Goal: Task Accomplishment & Management: Use online tool/utility

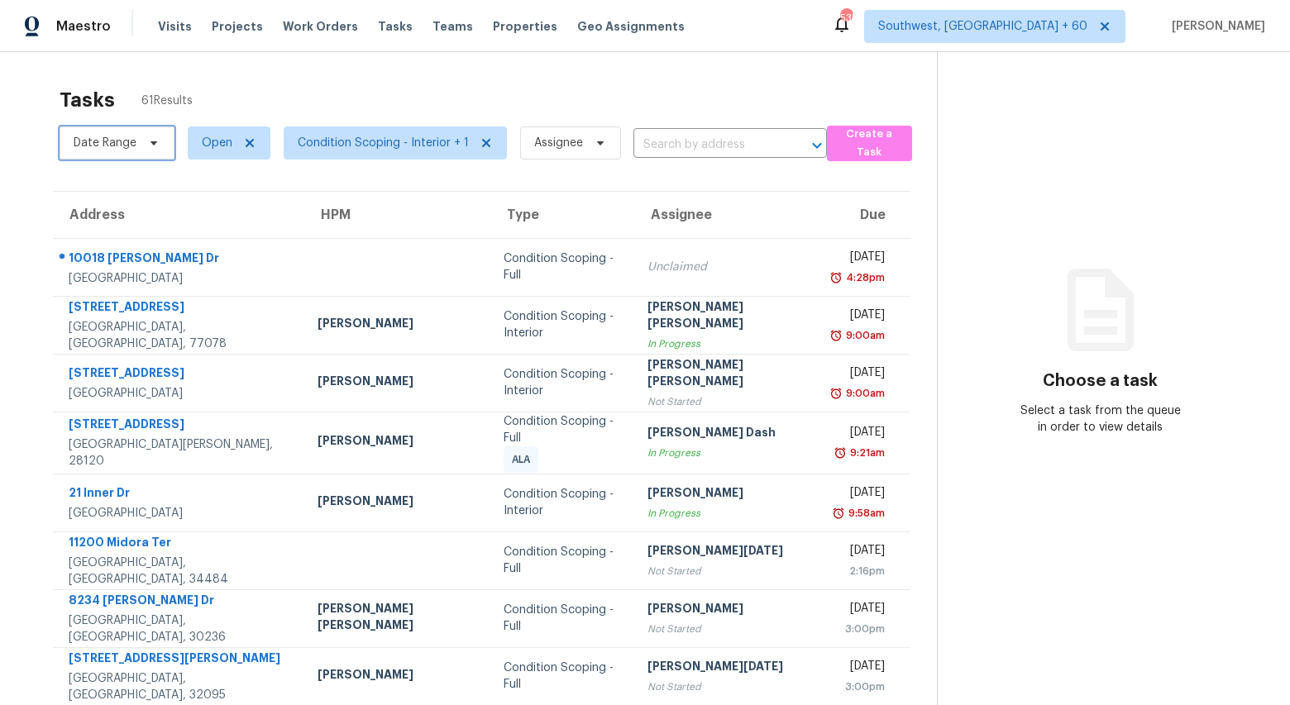
click at [106, 146] on span "Date Range" at bounding box center [105, 143] width 63 height 17
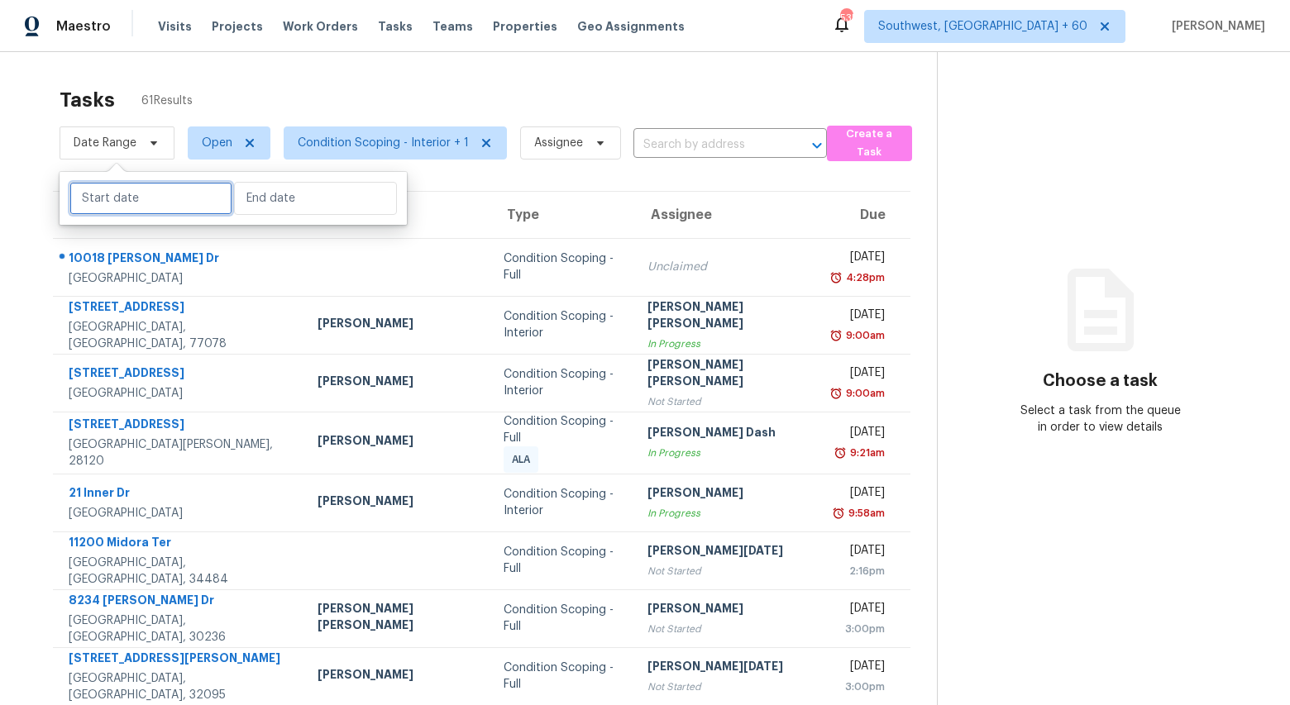
click at [99, 199] on input "text" at bounding box center [150, 198] width 163 height 33
select select "8"
select select "2025"
select select "9"
select select "2025"
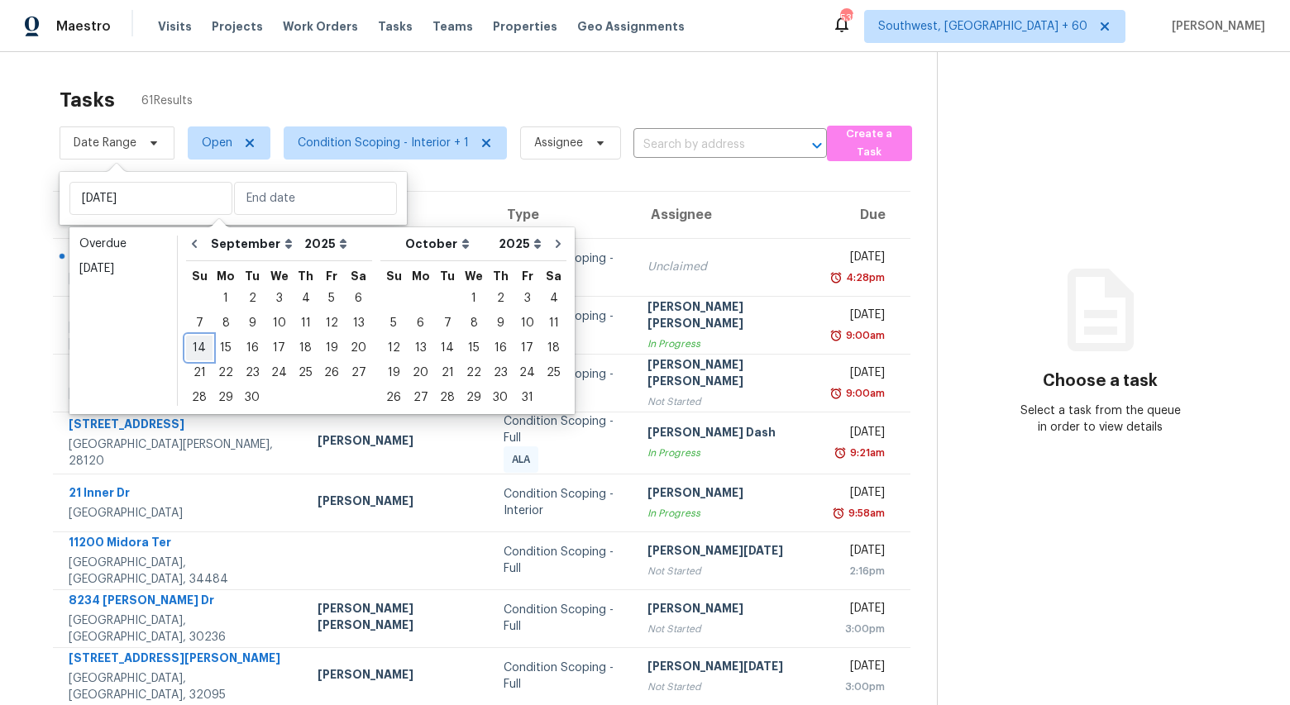
click at [203, 349] on div "14" at bounding box center [199, 348] width 26 height 23
type input "Sun, Sep 14"
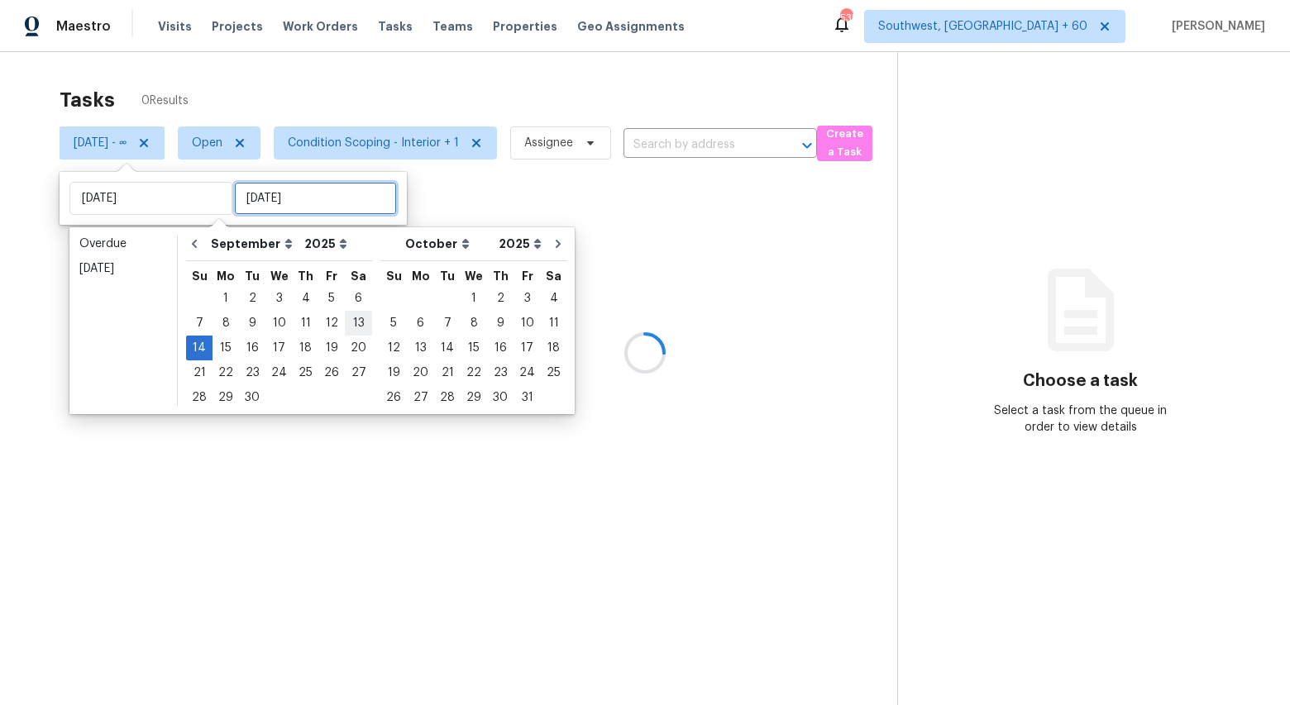
type input "Fri, Sep 19"
type input "Fri, Sep 12"
type input "Sun, Sep 14"
click at [303, 342] on div "18" at bounding box center [306, 348] width 26 height 23
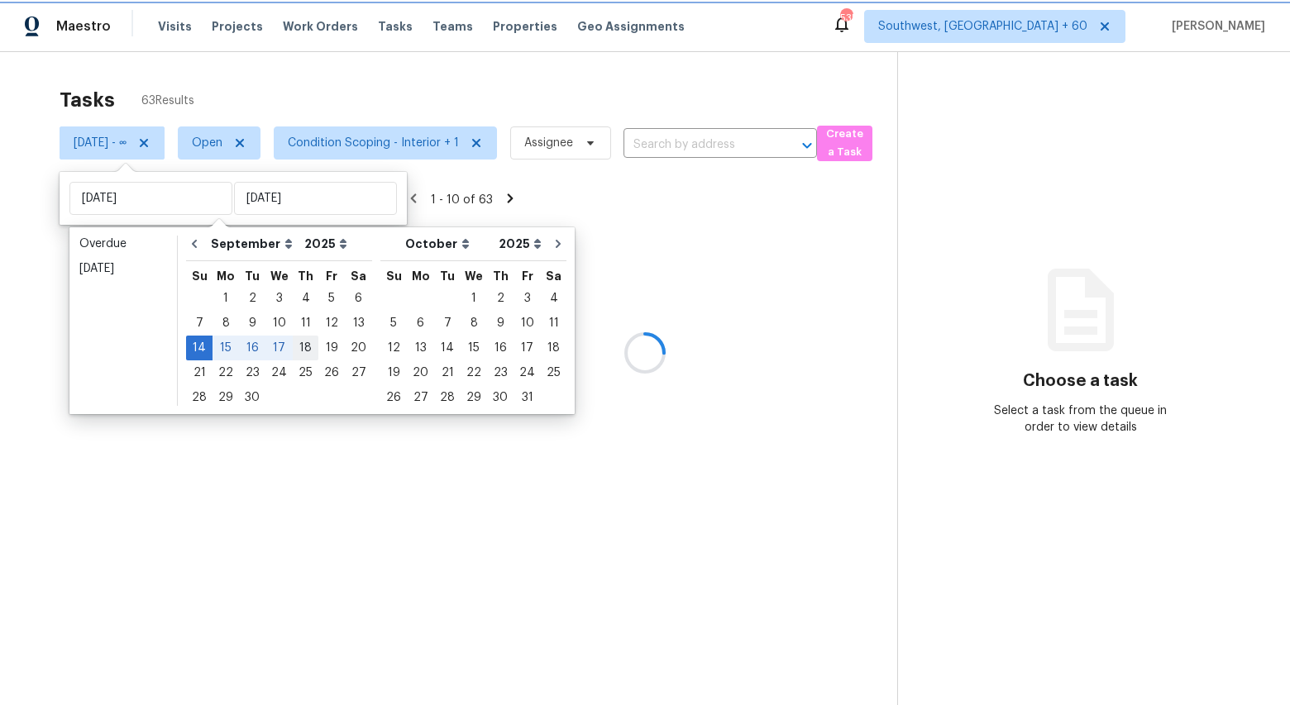
type input "Thu, Sep 18"
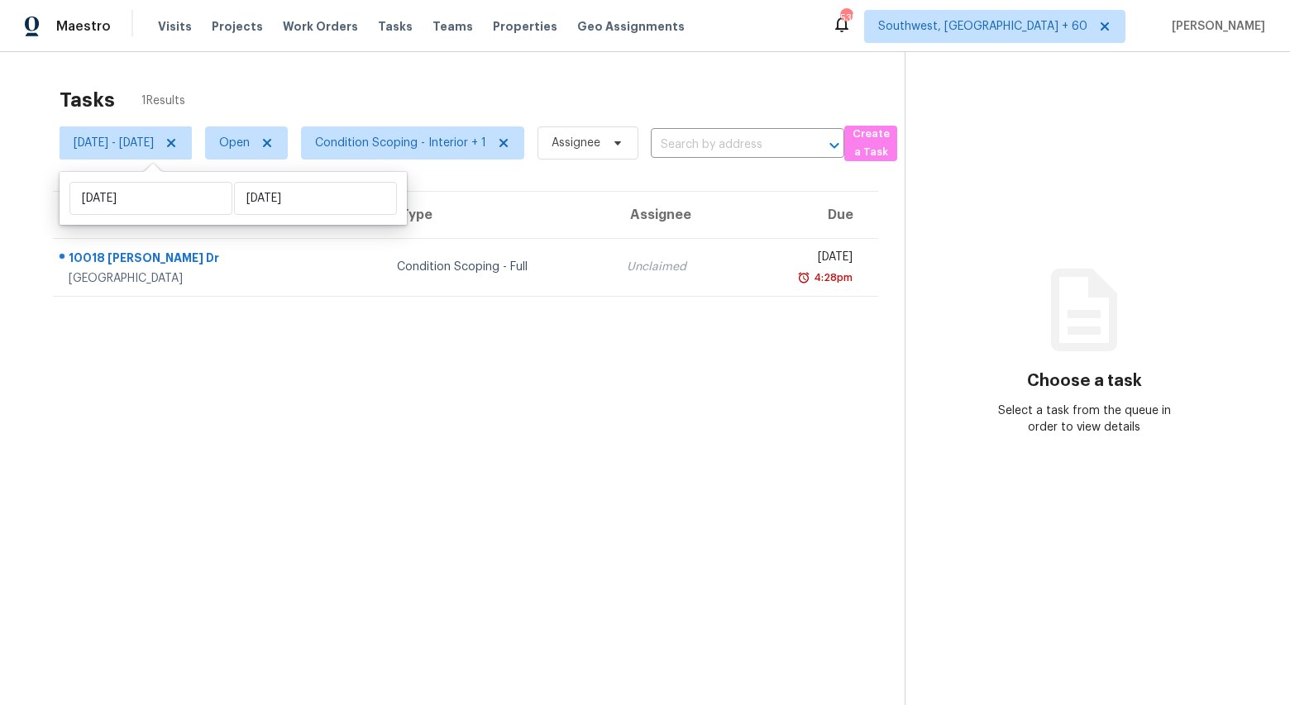
click at [367, 81] on div "Tasks 1 Results" at bounding box center [482, 100] width 845 height 43
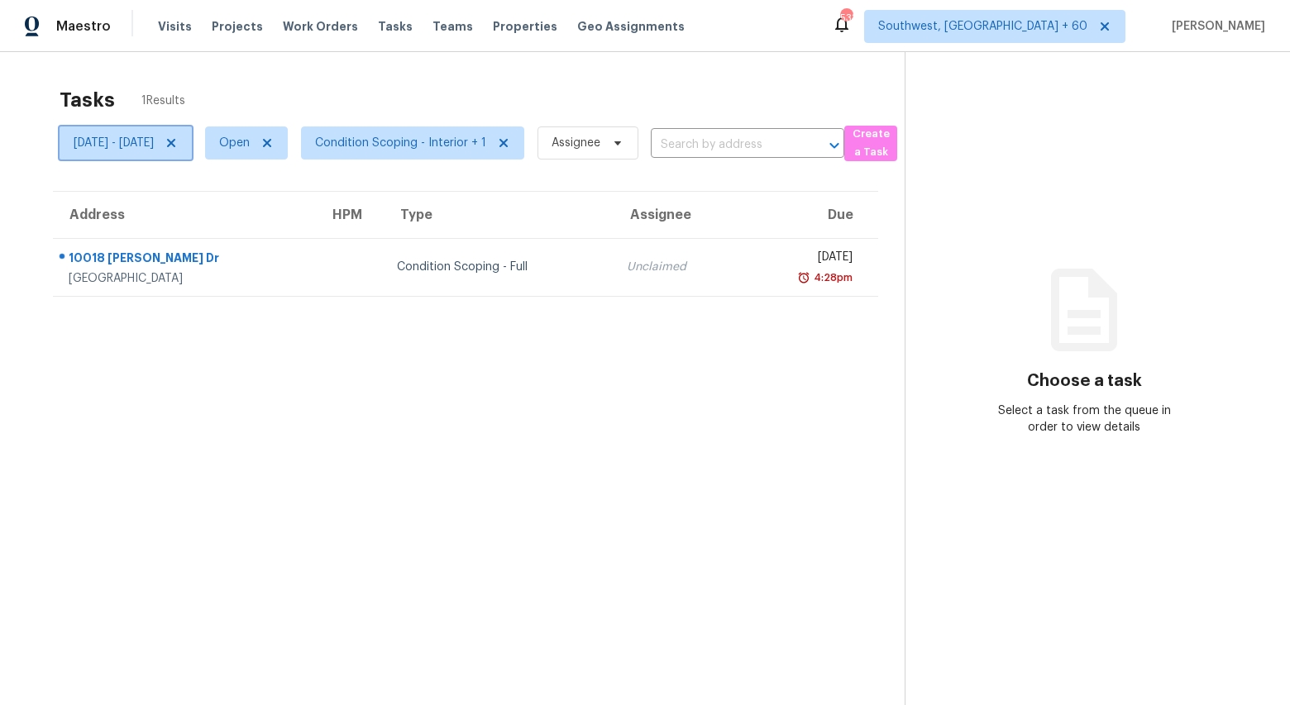
click at [192, 140] on span "Sun, Sep 14 - Thu, Sep 18" at bounding box center [126, 143] width 132 height 33
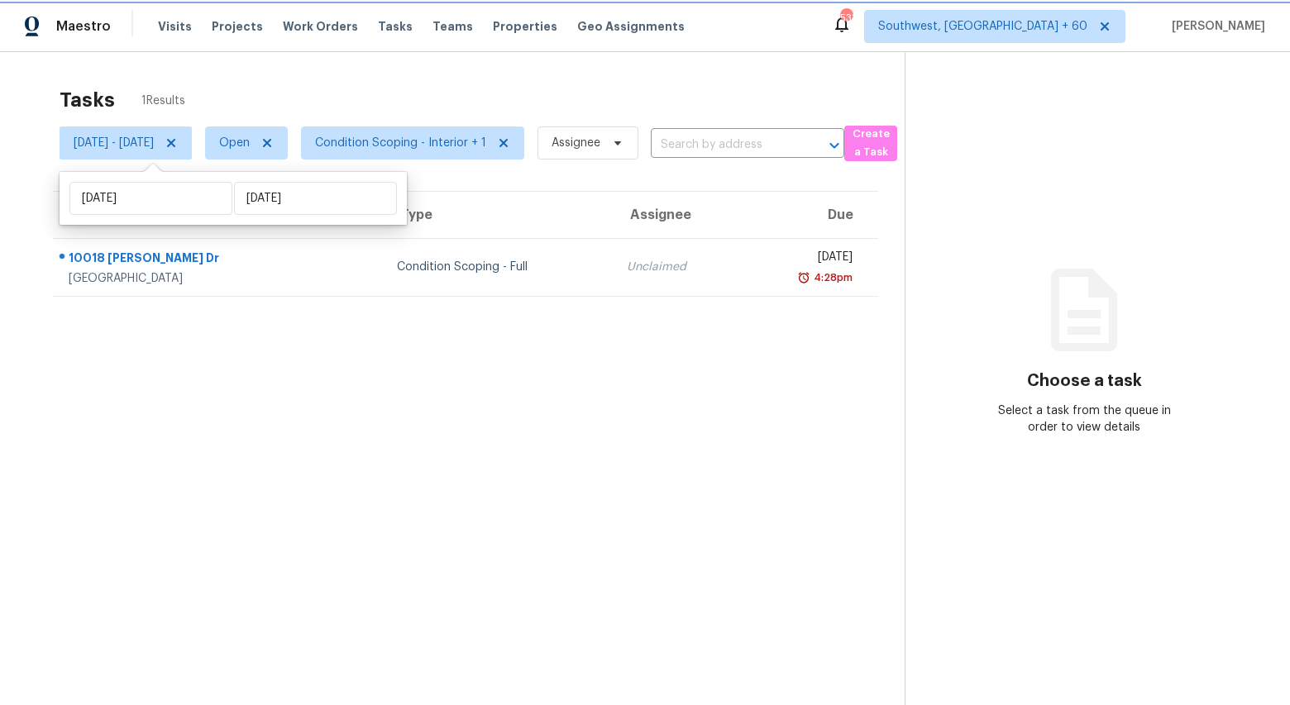
click at [178, 145] on icon at bounding box center [171, 142] width 13 height 13
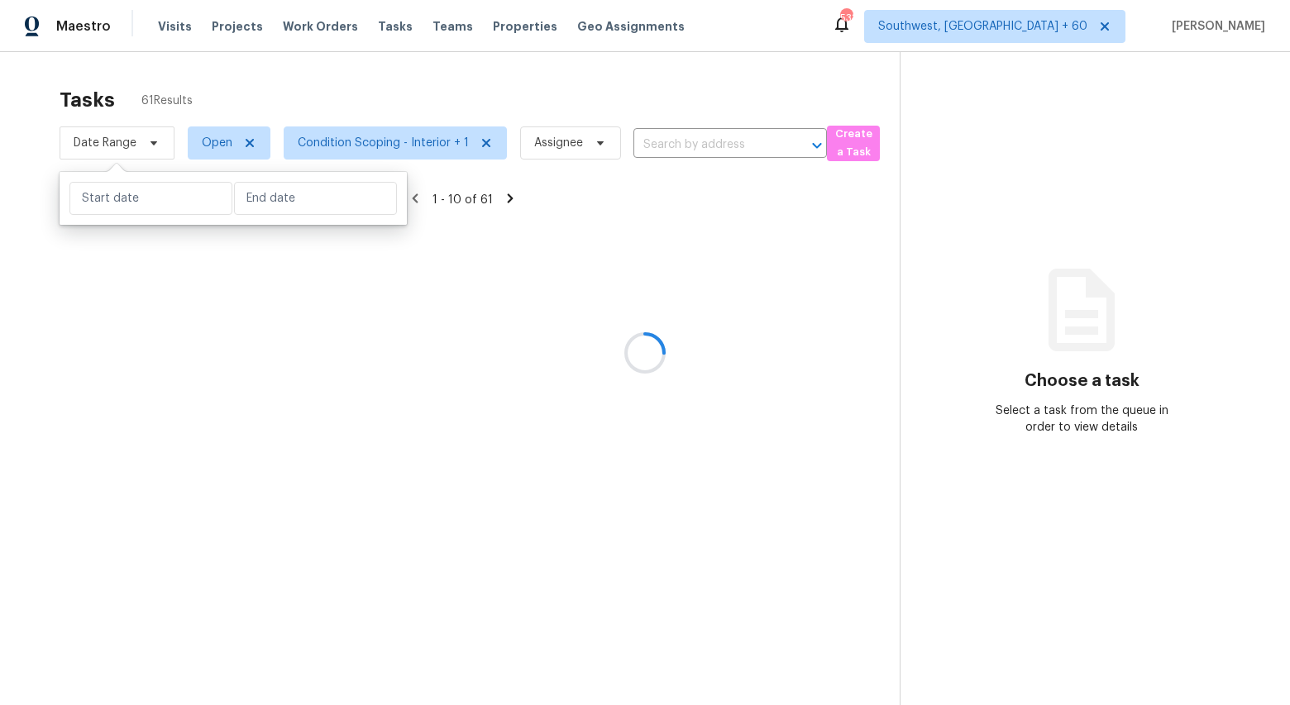
click at [212, 92] on div at bounding box center [645, 352] width 1290 height 705
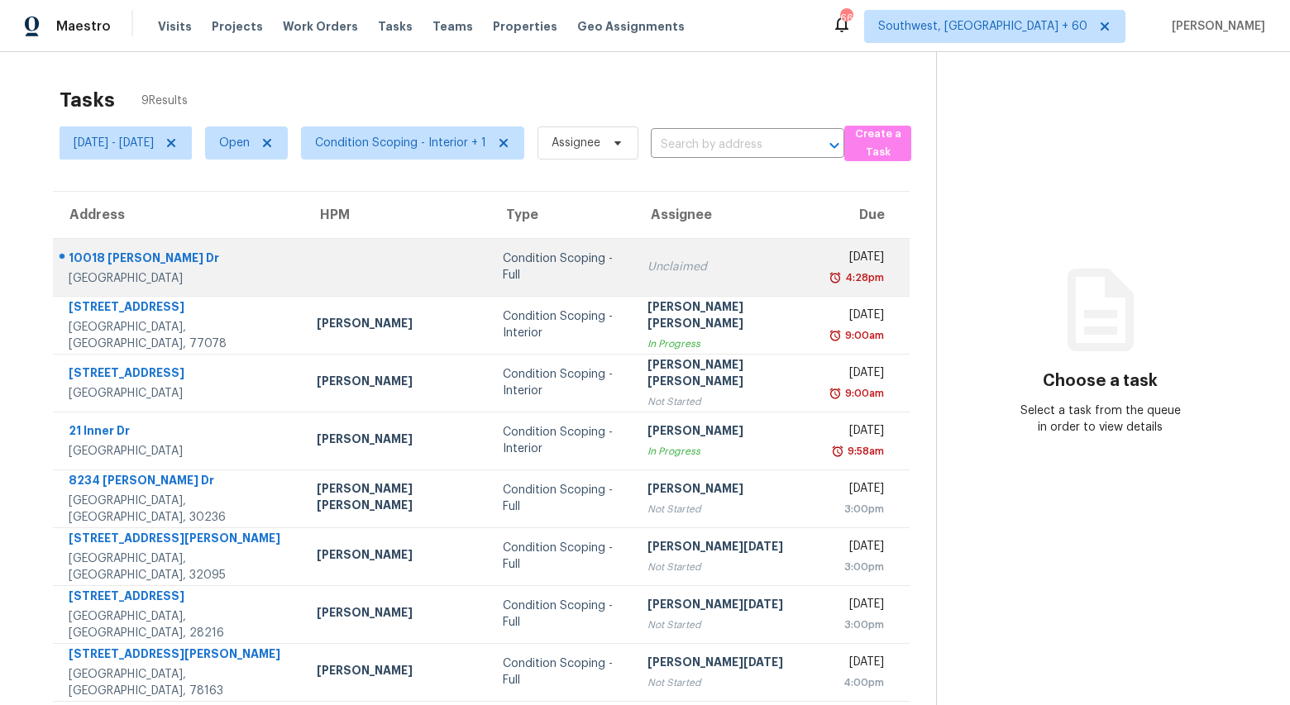
click at [503, 273] on div "Condition Scoping - Full" at bounding box center [562, 267] width 118 height 33
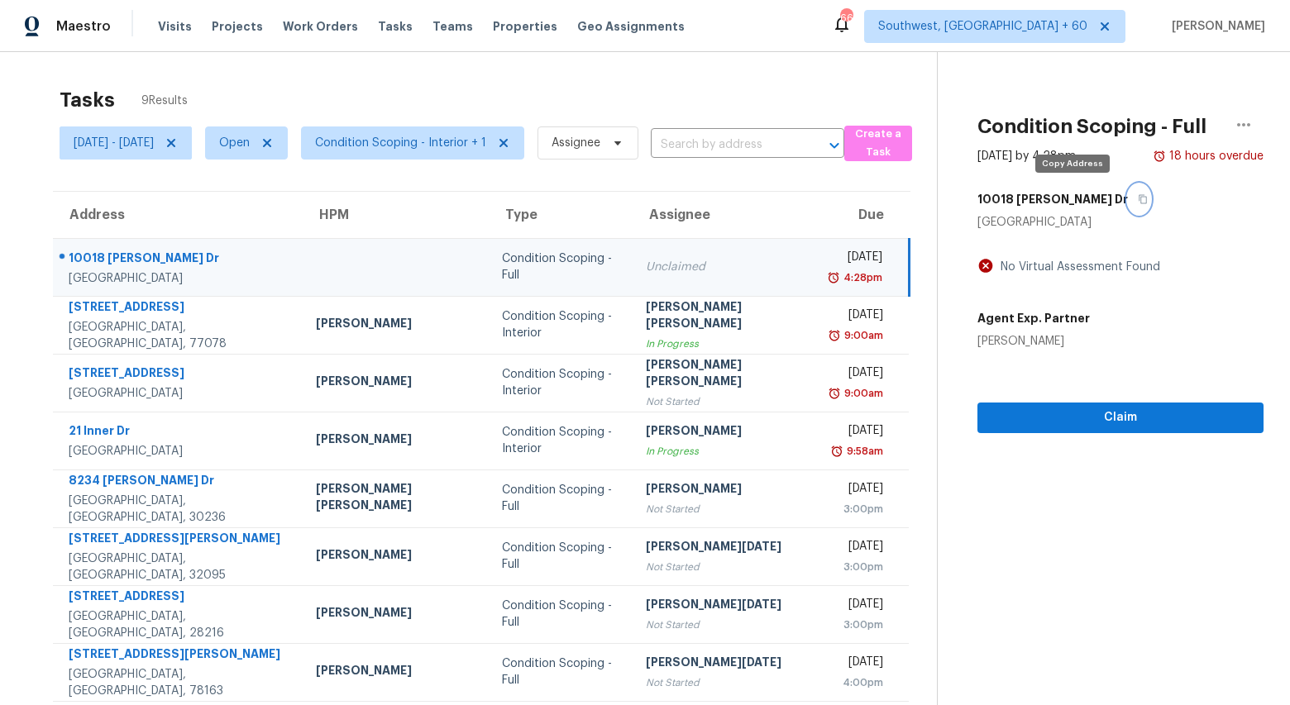
click at [1138, 203] on icon "button" at bounding box center [1143, 199] width 10 height 10
click at [1139, 197] on icon "button" at bounding box center [1143, 199] width 8 height 9
click at [471, 144] on span "Condition Scoping - Interior + 1" at bounding box center [400, 143] width 171 height 17
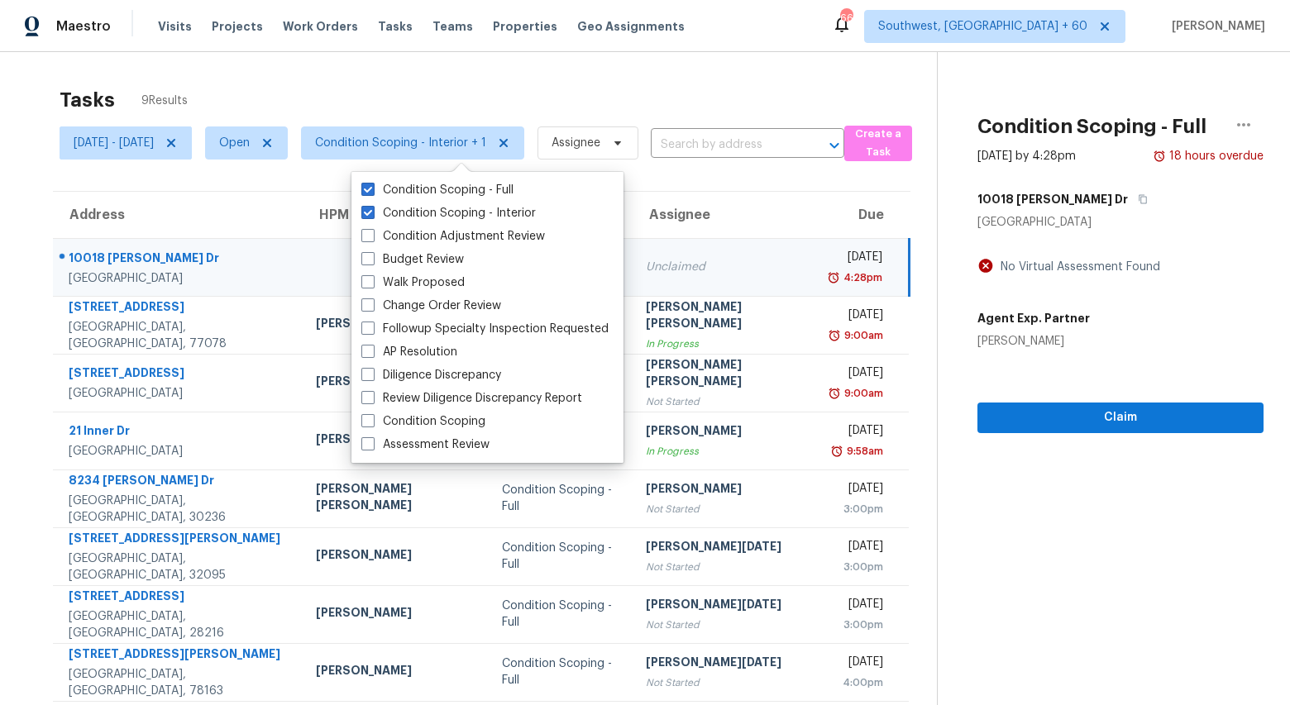
click at [557, 70] on div "Tasks 9 Results Mon, Sep 15 - Fri, Sep 19 Open Condition Scoping - Interior + 1…" at bounding box center [645, 412] width 1290 height 721
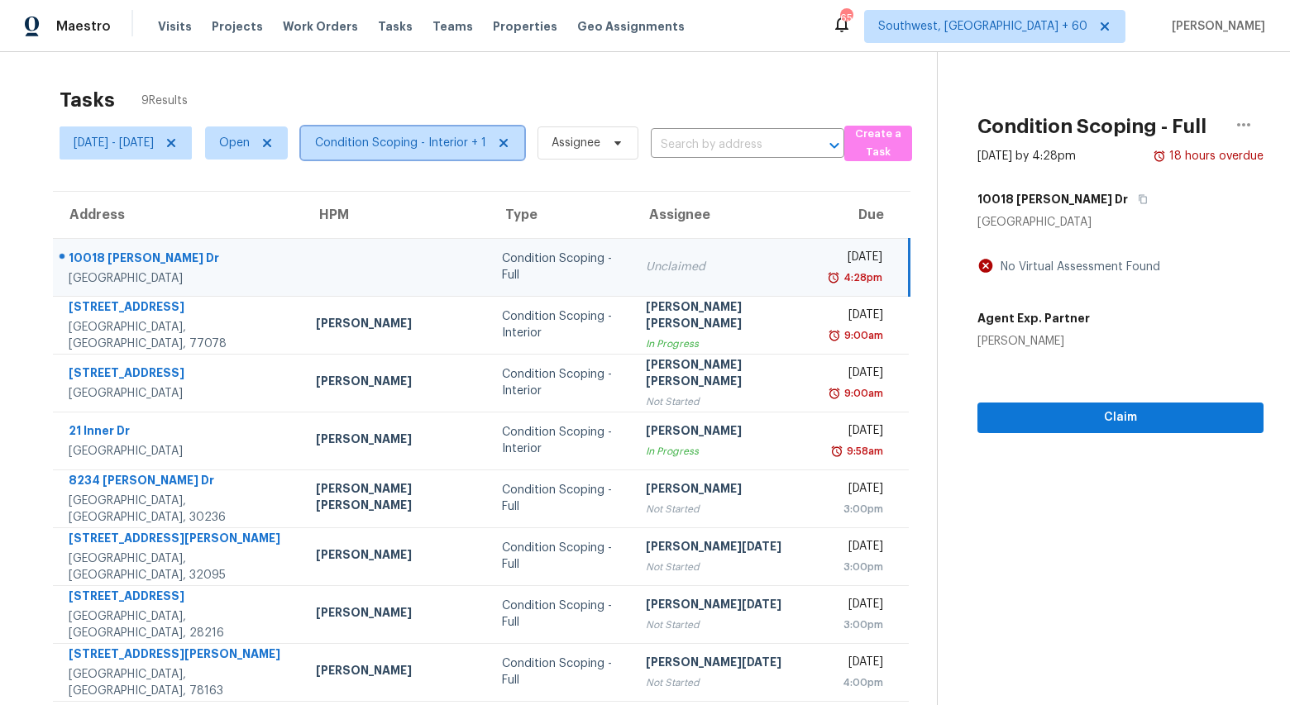
click at [433, 135] on span "Condition Scoping - Interior + 1" at bounding box center [400, 143] width 171 height 17
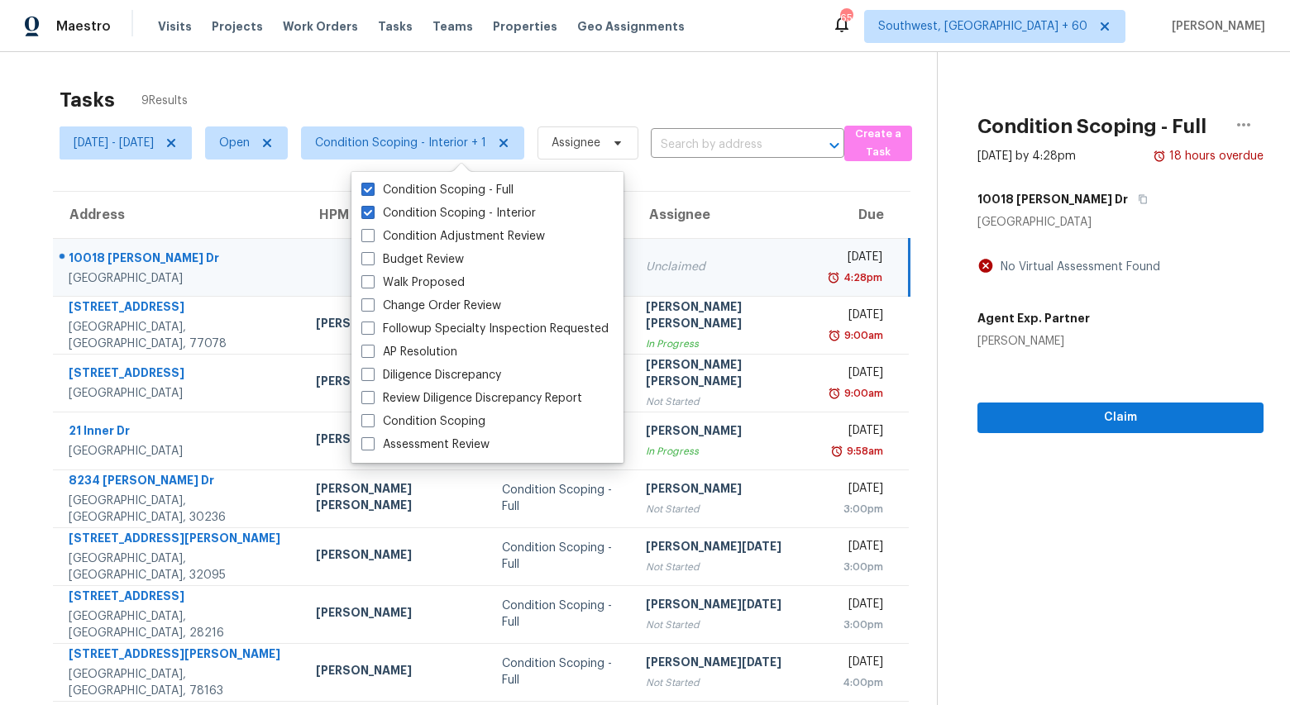
click at [356, 82] on div "Tasks 9 Results" at bounding box center [498, 100] width 877 height 43
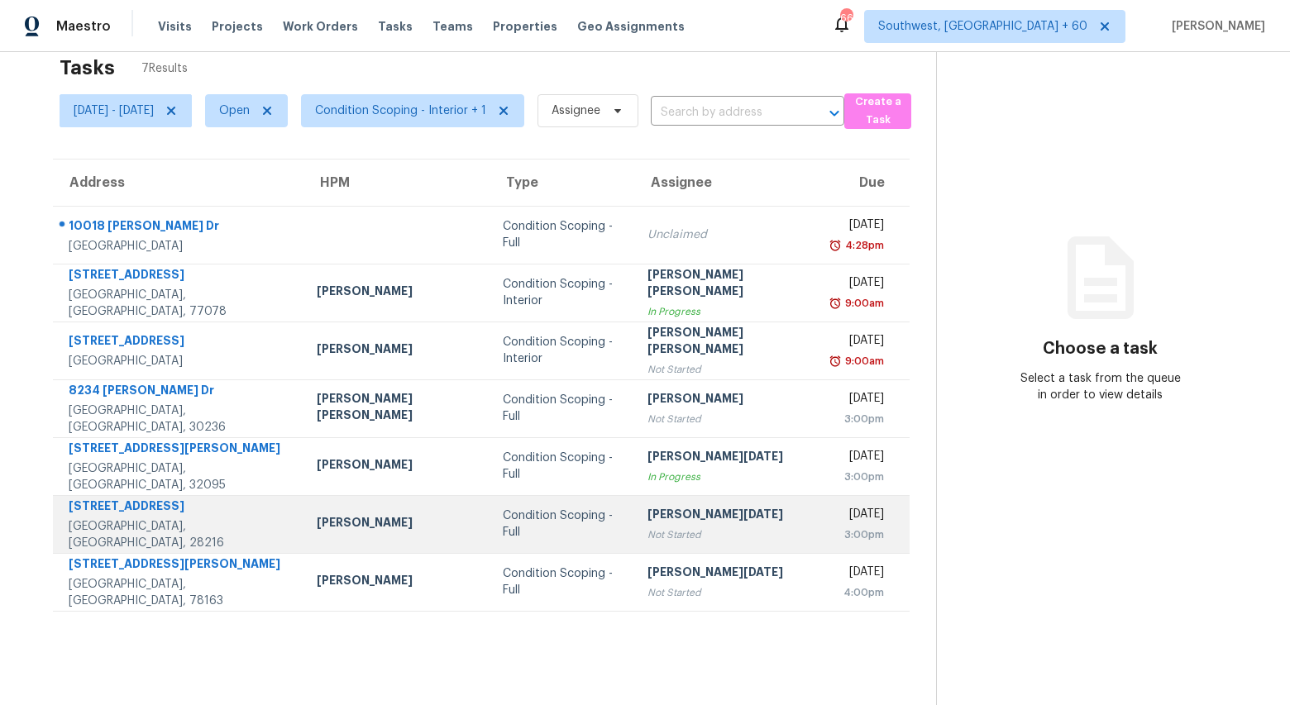
scroll to position [52, 0]
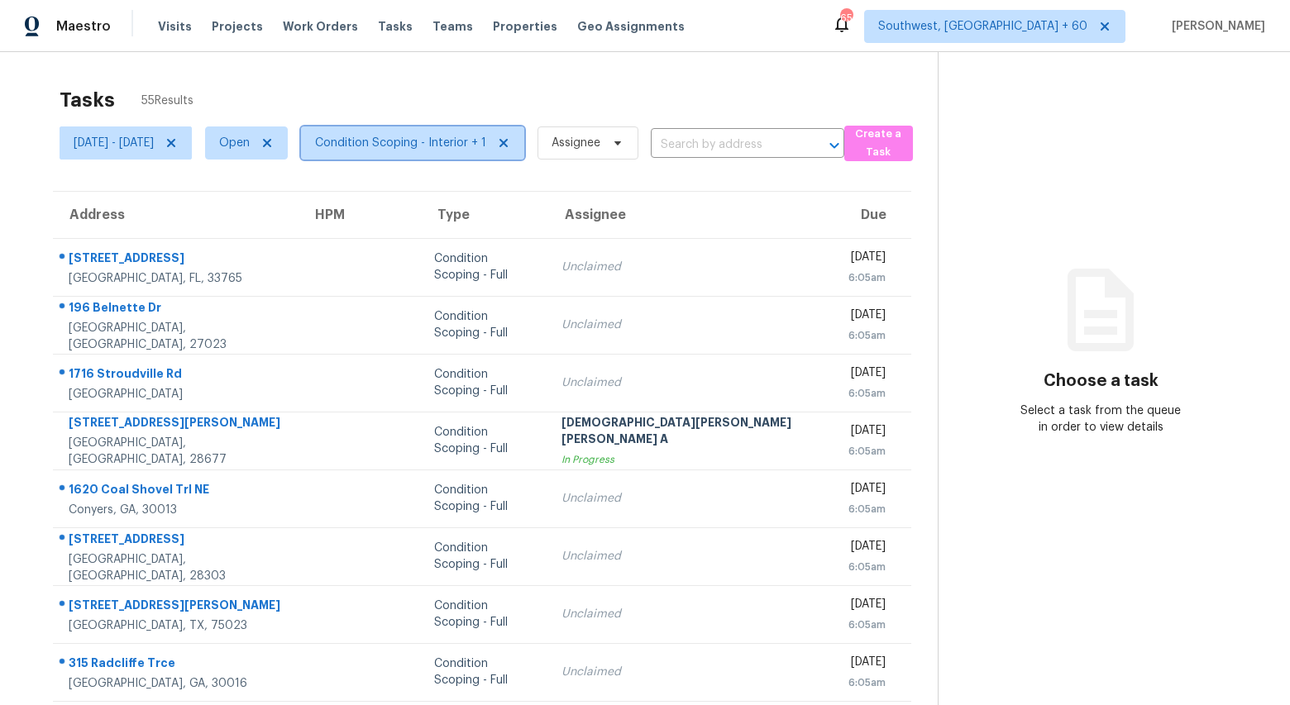
click at [480, 147] on span "Condition Scoping - Interior + 1" at bounding box center [400, 143] width 171 height 17
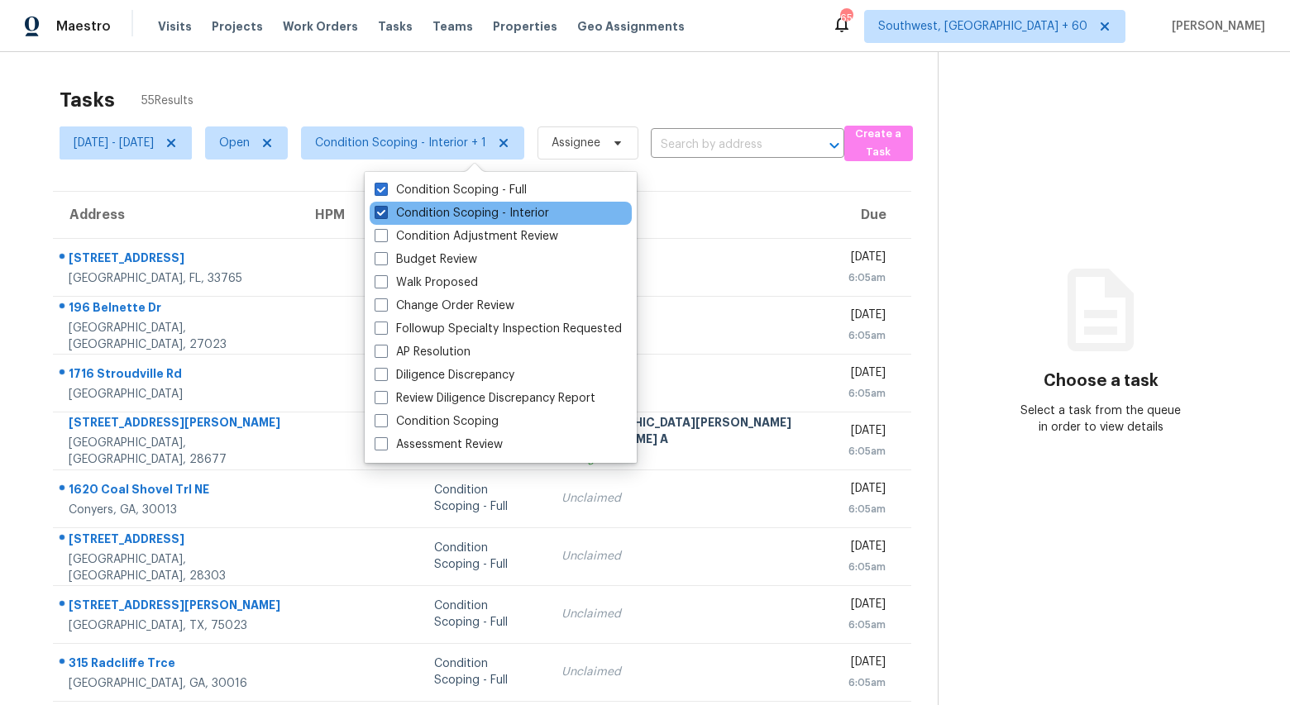
click at [474, 215] on label "Condition Scoping - Interior" at bounding box center [462, 213] width 174 height 17
click at [385, 215] on input "Condition Scoping - Interior" at bounding box center [380, 210] width 11 height 11
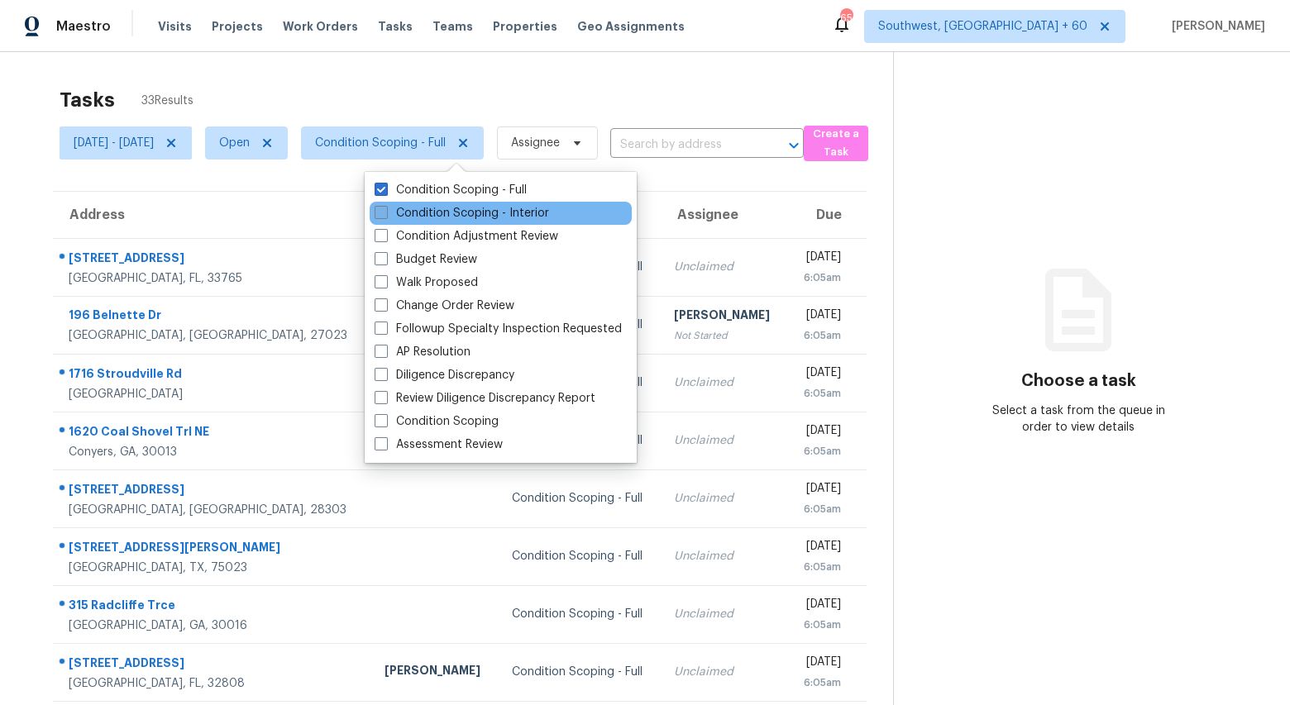
click at [474, 215] on label "Condition Scoping - Interior" at bounding box center [462, 213] width 174 height 17
click at [385, 215] on input "Condition Scoping - Interior" at bounding box center [380, 210] width 11 height 11
checkbox input "true"
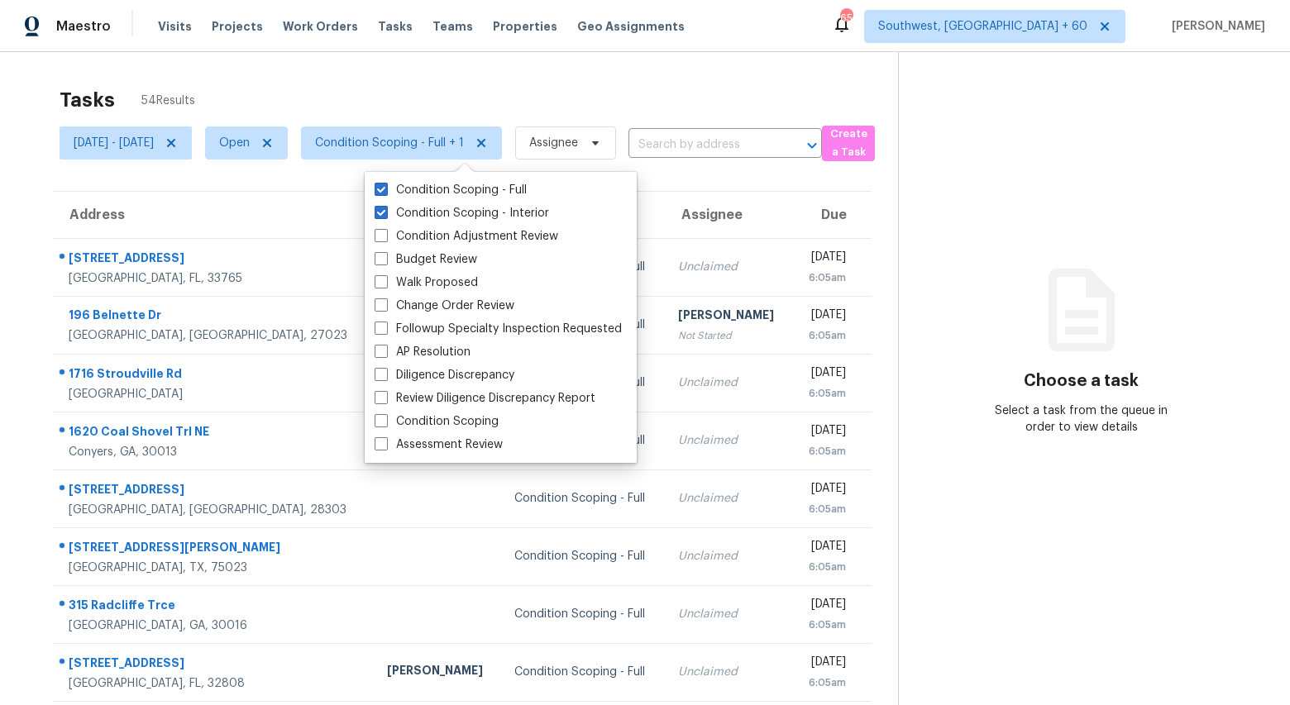
click at [430, 98] on div "Tasks 54 Results" at bounding box center [479, 100] width 838 height 43
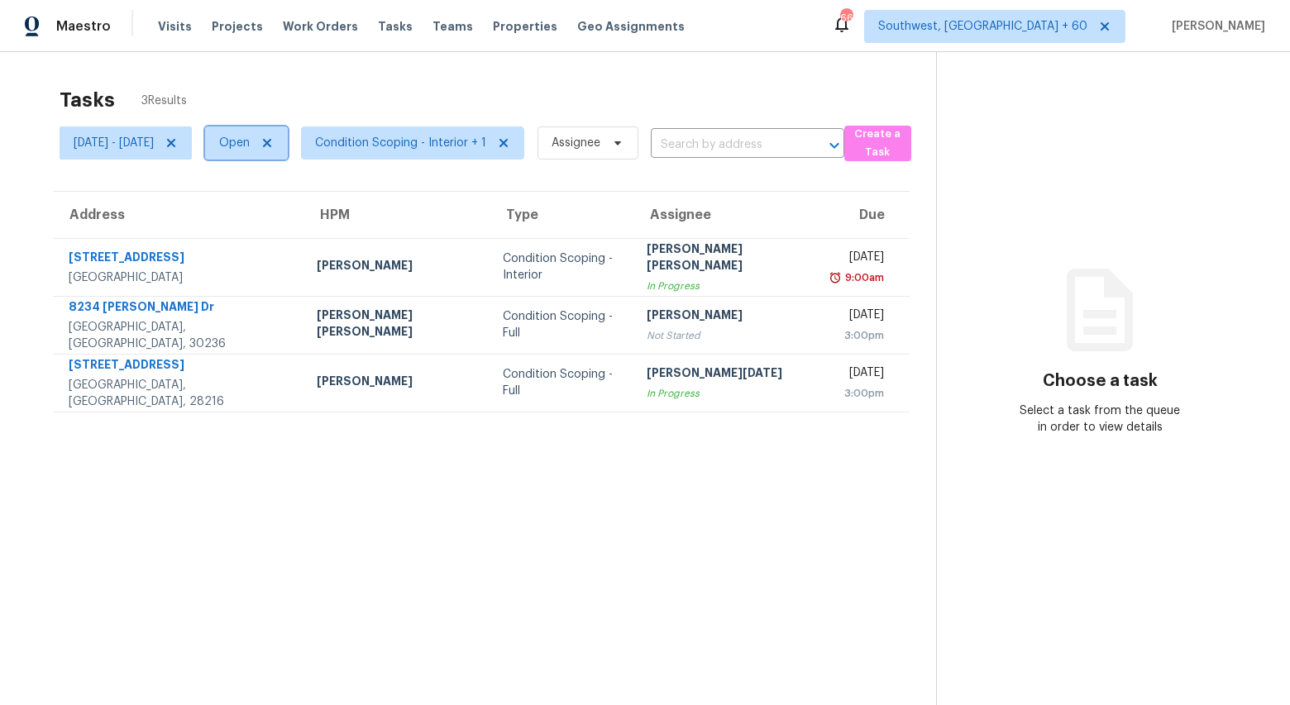
click at [250, 145] on span "Open" at bounding box center [234, 143] width 31 height 17
click at [299, 234] on label "Blocked" at bounding box center [298, 236] width 65 height 17
click at [277, 234] on input "Blocked" at bounding box center [271, 233] width 11 height 11
checkbox input "true"
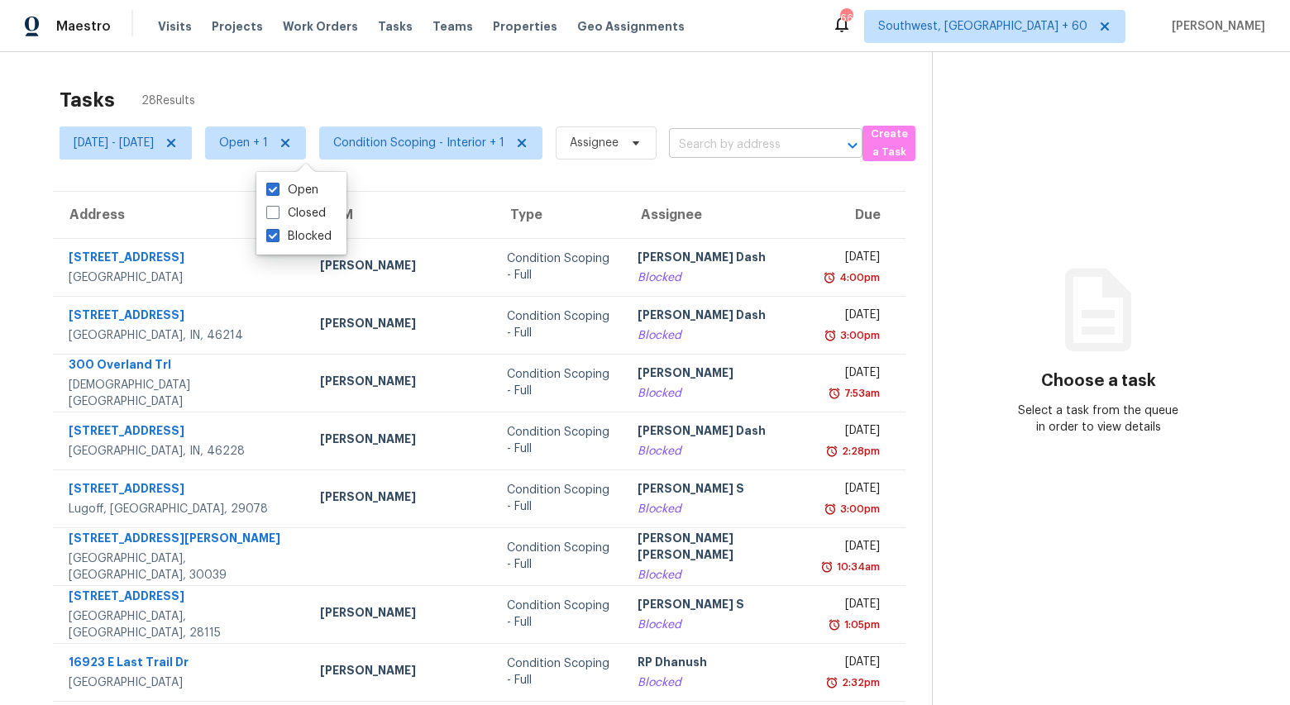
click at [770, 144] on input "text" at bounding box center [742, 145] width 147 height 26
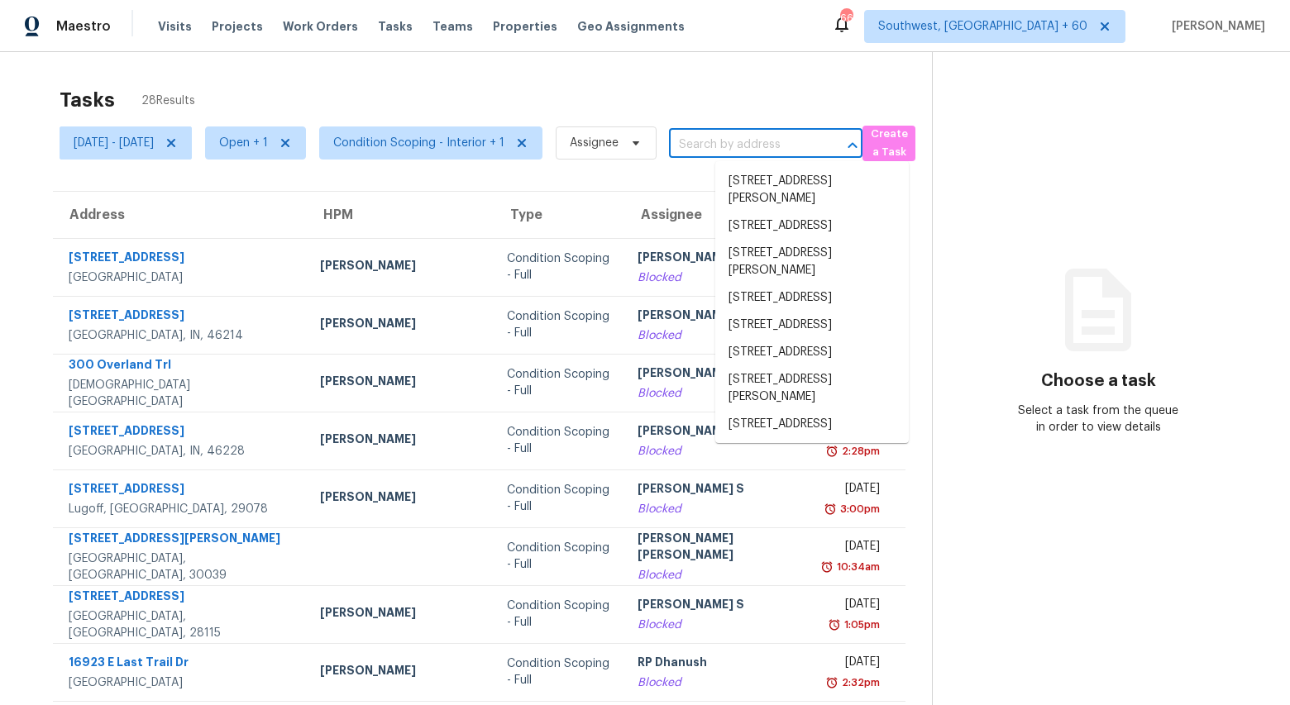
paste input "[STREET_ADDRESS][PERSON_NAME]"
type input "[STREET_ADDRESS][PERSON_NAME]"
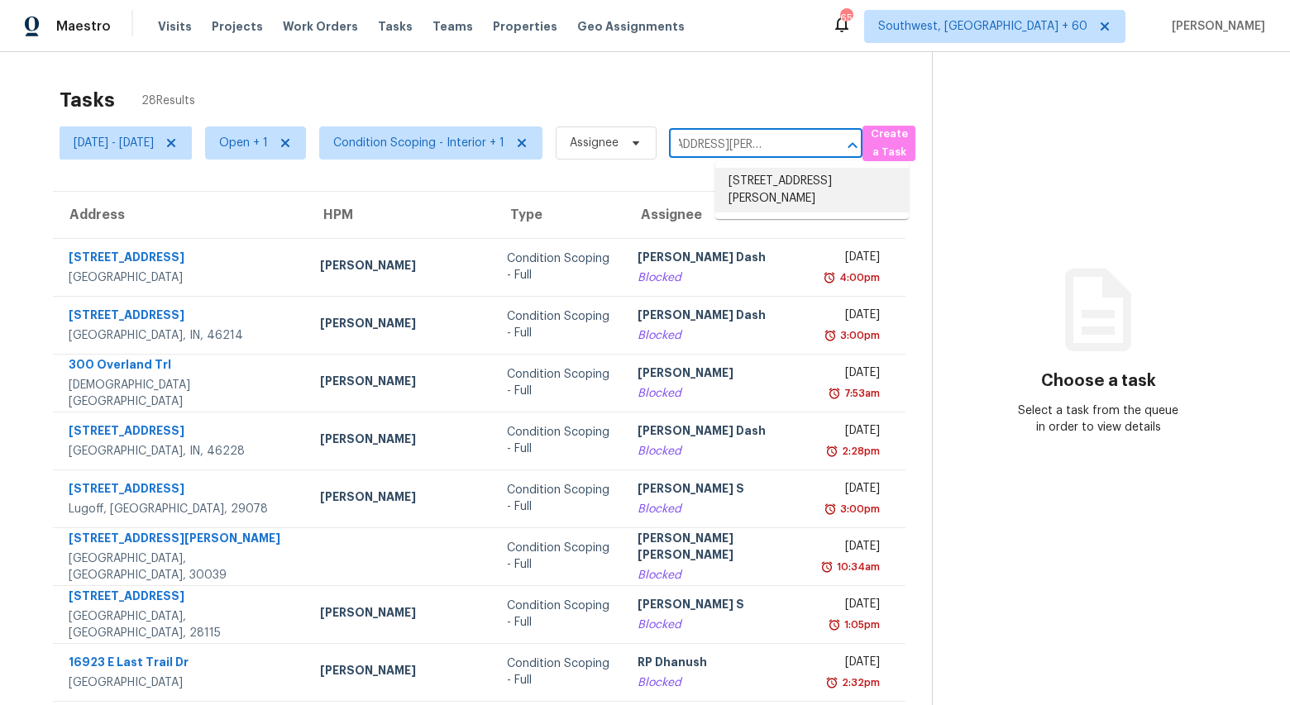
click at [758, 188] on li "[STREET_ADDRESS][PERSON_NAME]" at bounding box center [811, 190] width 193 height 45
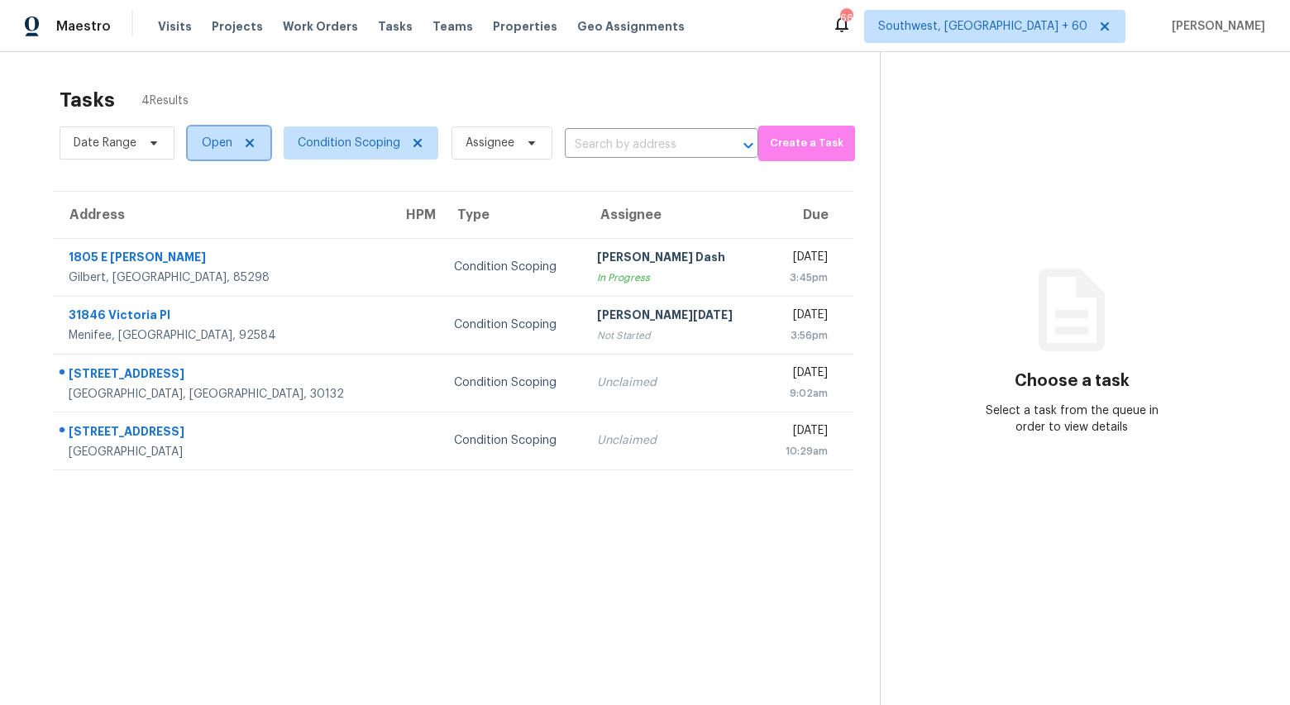
click at [223, 154] on span "Open" at bounding box center [229, 143] width 83 height 33
click at [221, 235] on label "Blocked" at bounding box center [229, 236] width 65 height 17
click at [208, 235] on input "Blocked" at bounding box center [202, 233] width 11 height 11
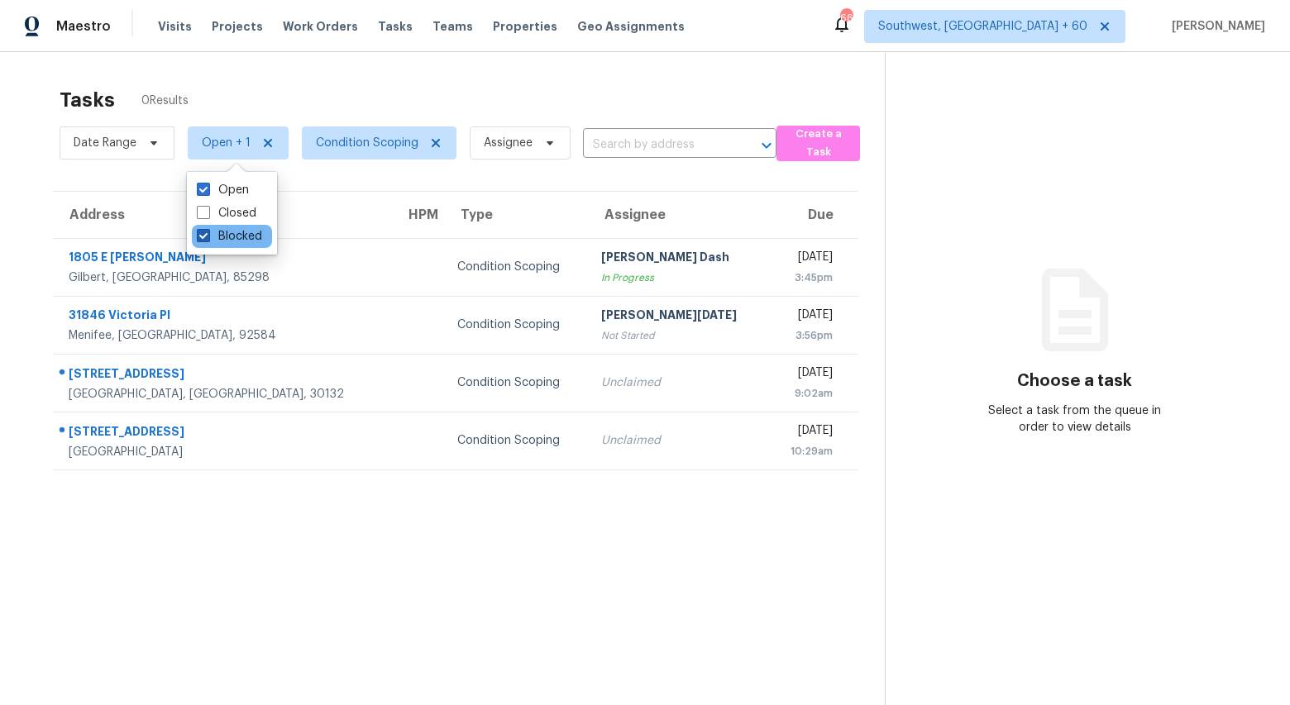
click at [249, 241] on label "Blocked" at bounding box center [229, 236] width 65 height 17
click at [208, 239] on input "Blocked" at bounding box center [202, 233] width 11 height 11
checkbox input "false"
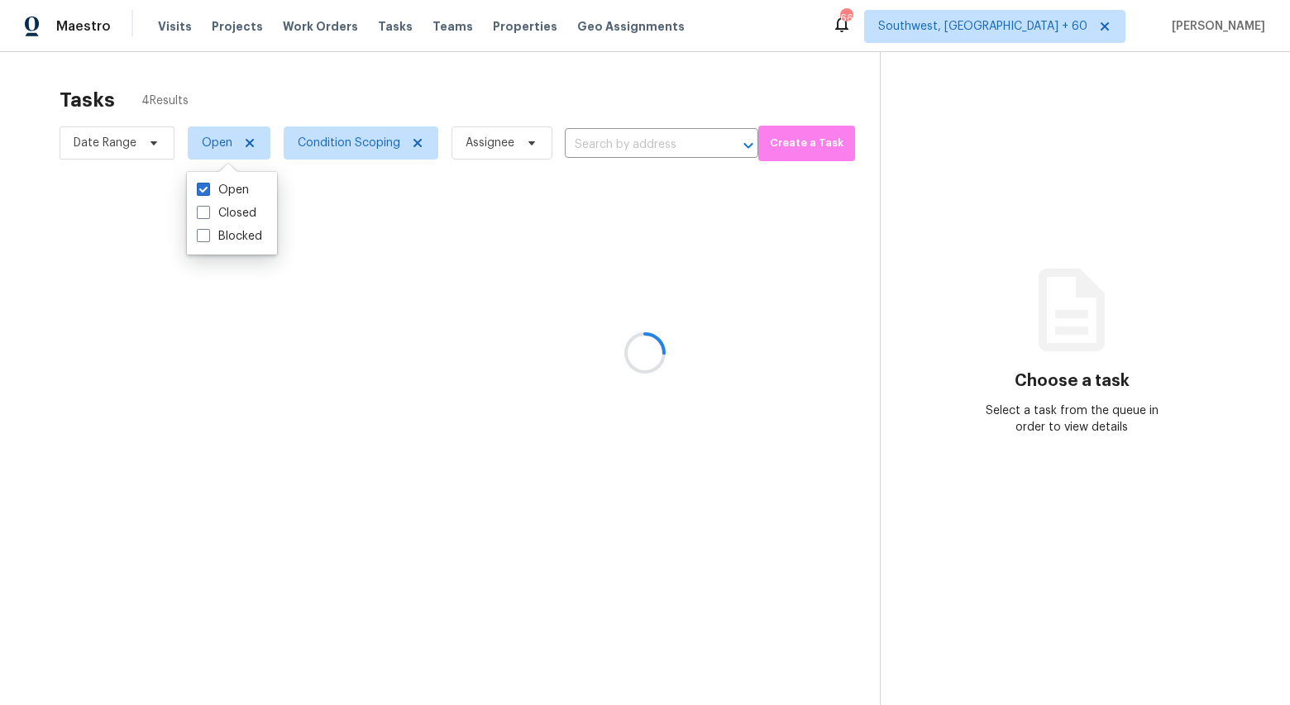
click at [348, 69] on div at bounding box center [645, 352] width 1290 height 705
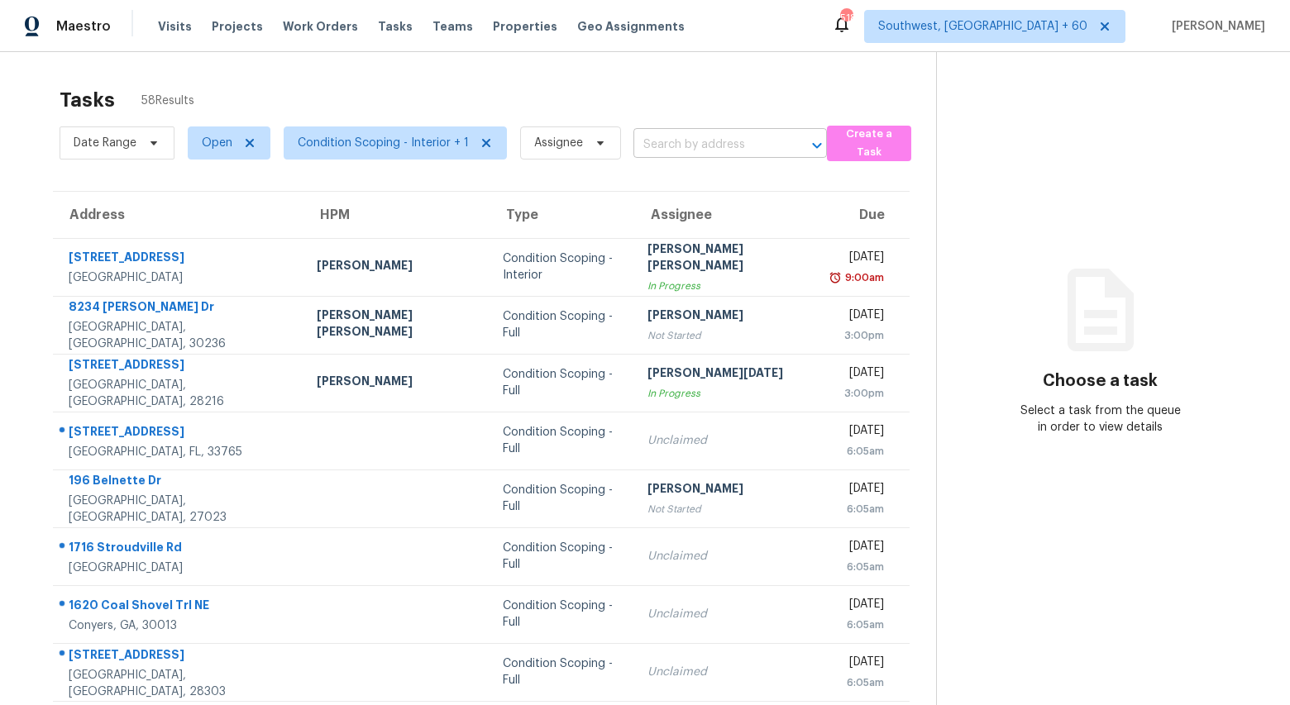
click at [715, 143] on input "text" at bounding box center [706, 145] width 147 height 26
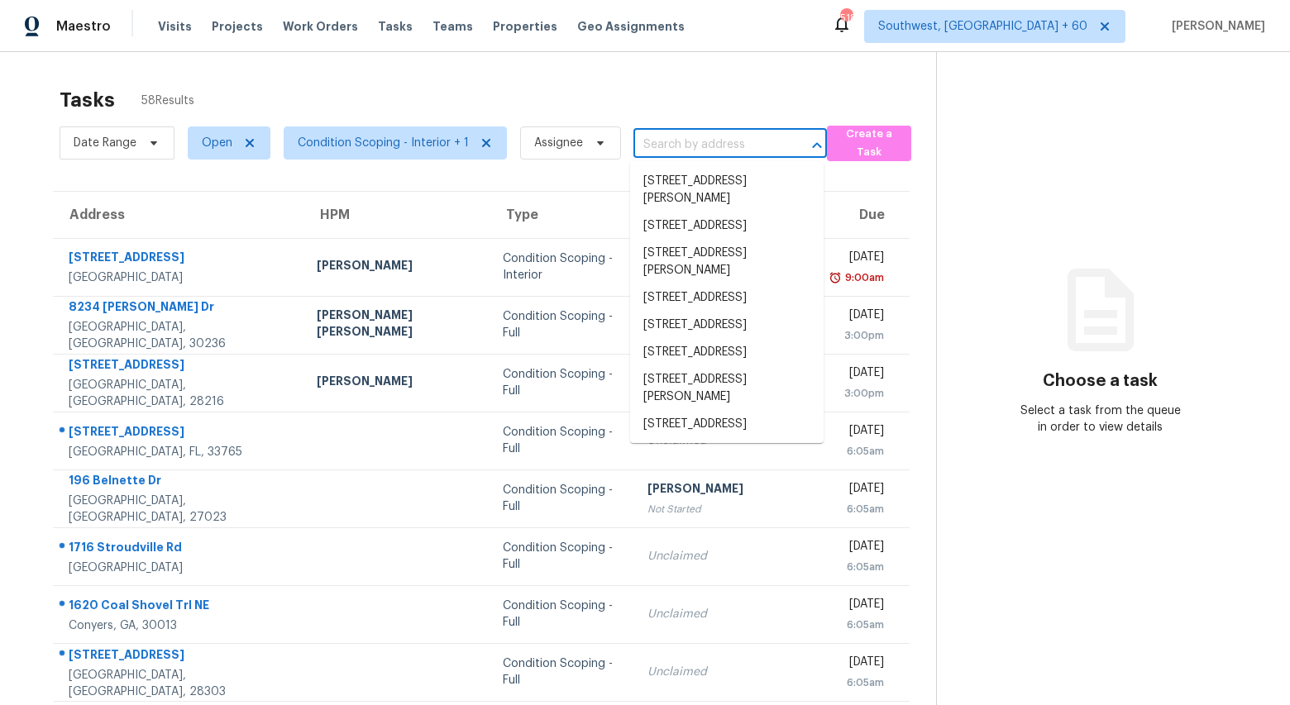
paste input "[STREET_ADDRESS][PERSON_NAME]"
type input "[STREET_ADDRESS][PERSON_NAME]"
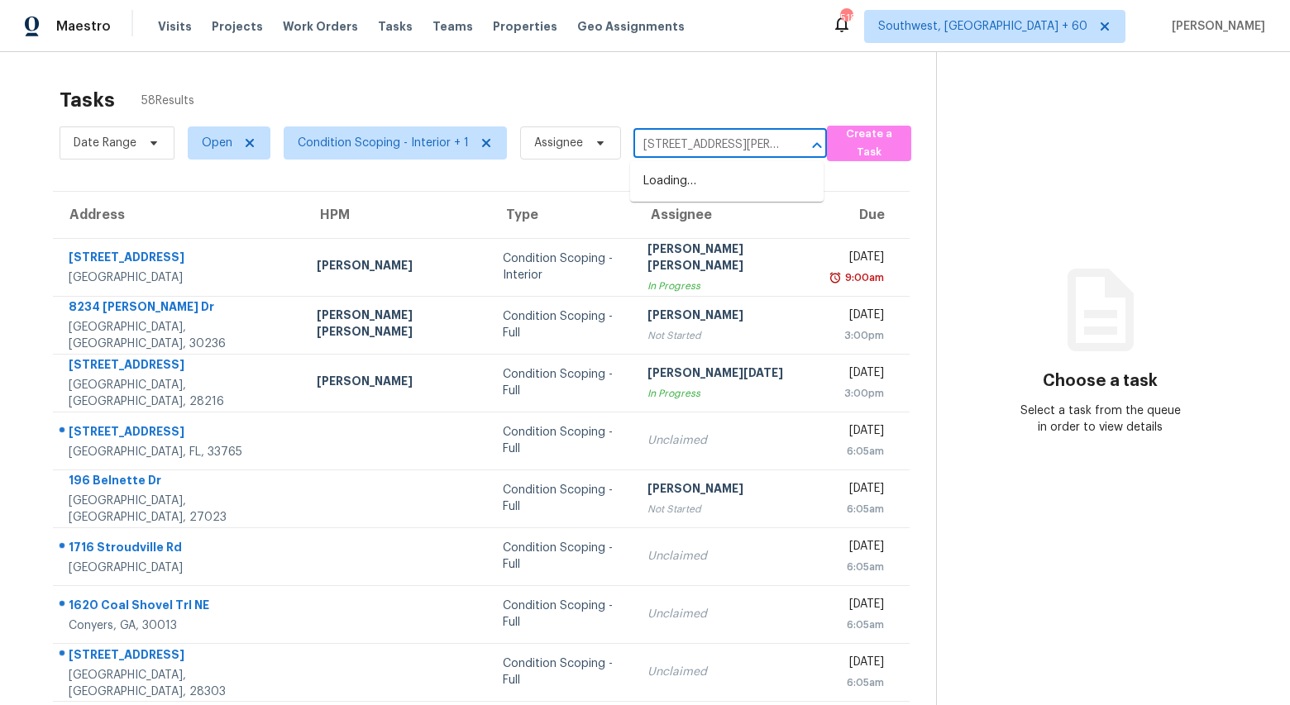
scroll to position [0, 89]
click at [690, 189] on li "10018 Ink Wells Dr, San Antonio, TX 78250" at bounding box center [726, 190] width 193 height 45
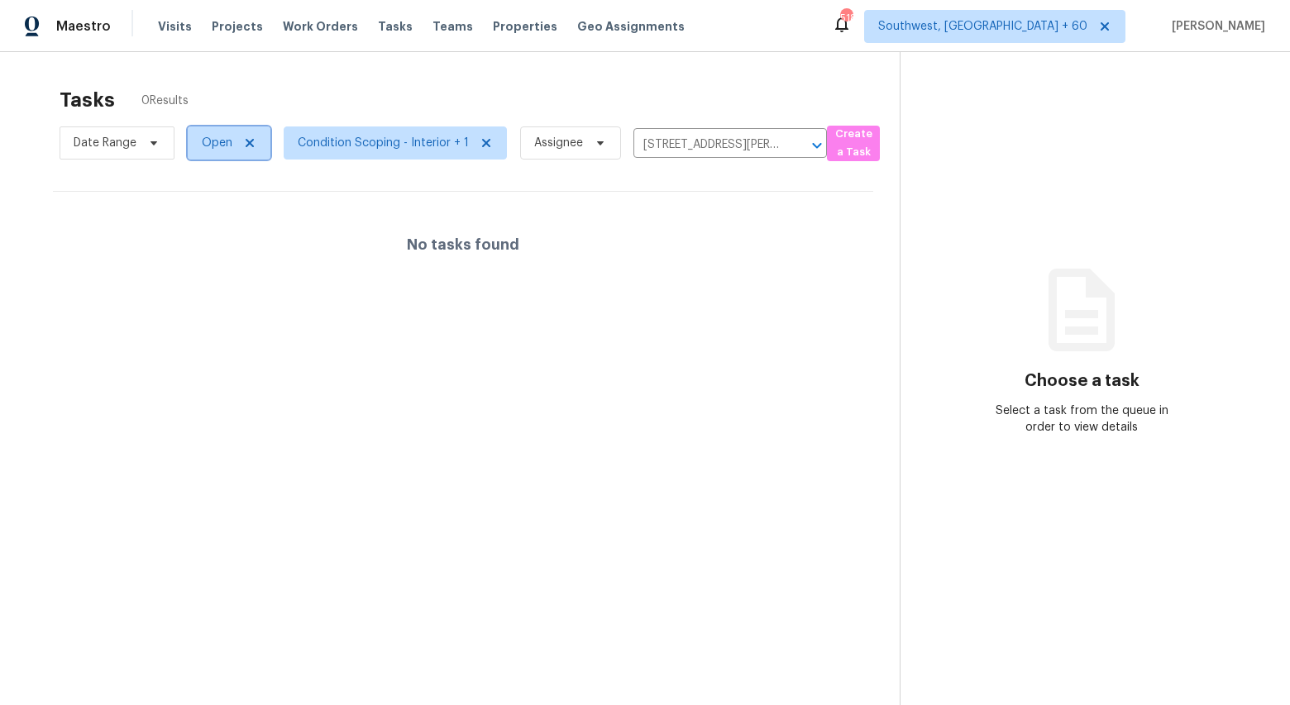
click at [202, 141] on span "Open" at bounding box center [217, 143] width 31 height 17
click at [217, 235] on label "Blocked" at bounding box center [229, 236] width 65 height 17
click at [208, 235] on input "Blocked" at bounding box center [202, 233] width 11 height 11
checkbox input "true"
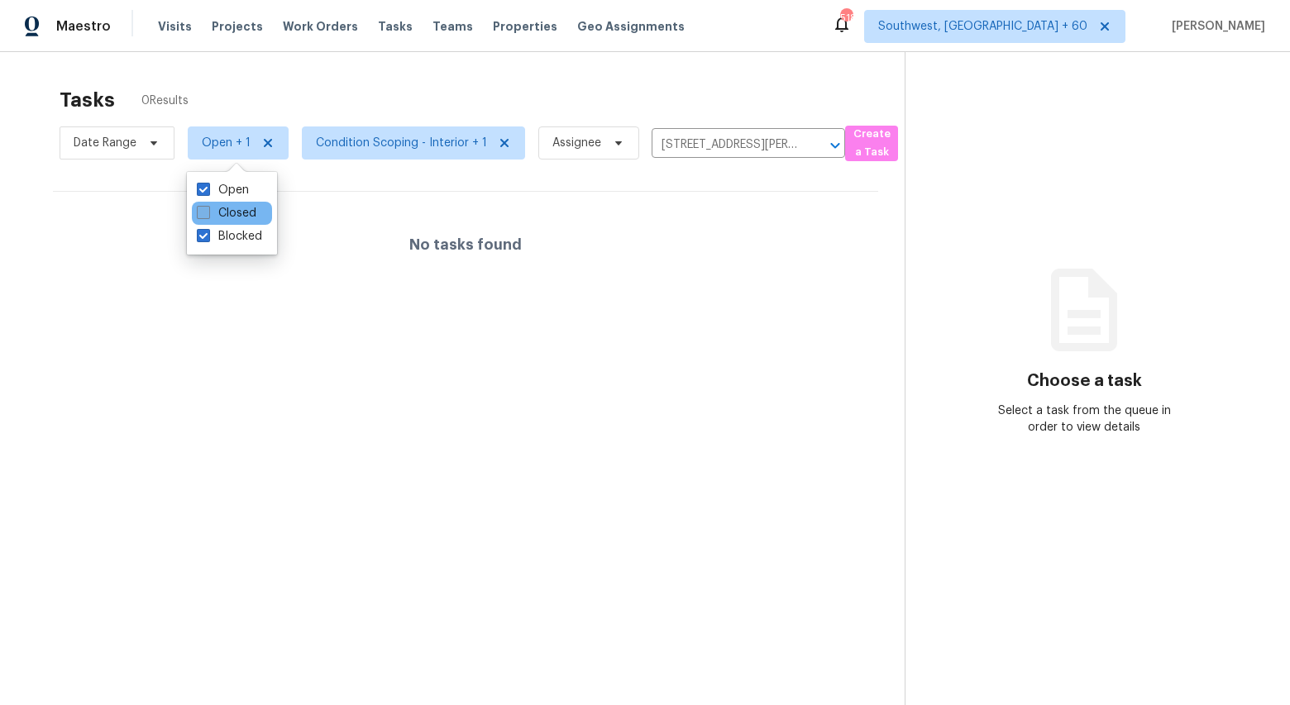
click at [227, 206] on label "Closed" at bounding box center [227, 213] width 60 height 17
click at [208, 206] on input "Closed" at bounding box center [202, 210] width 11 height 11
checkbox input "true"
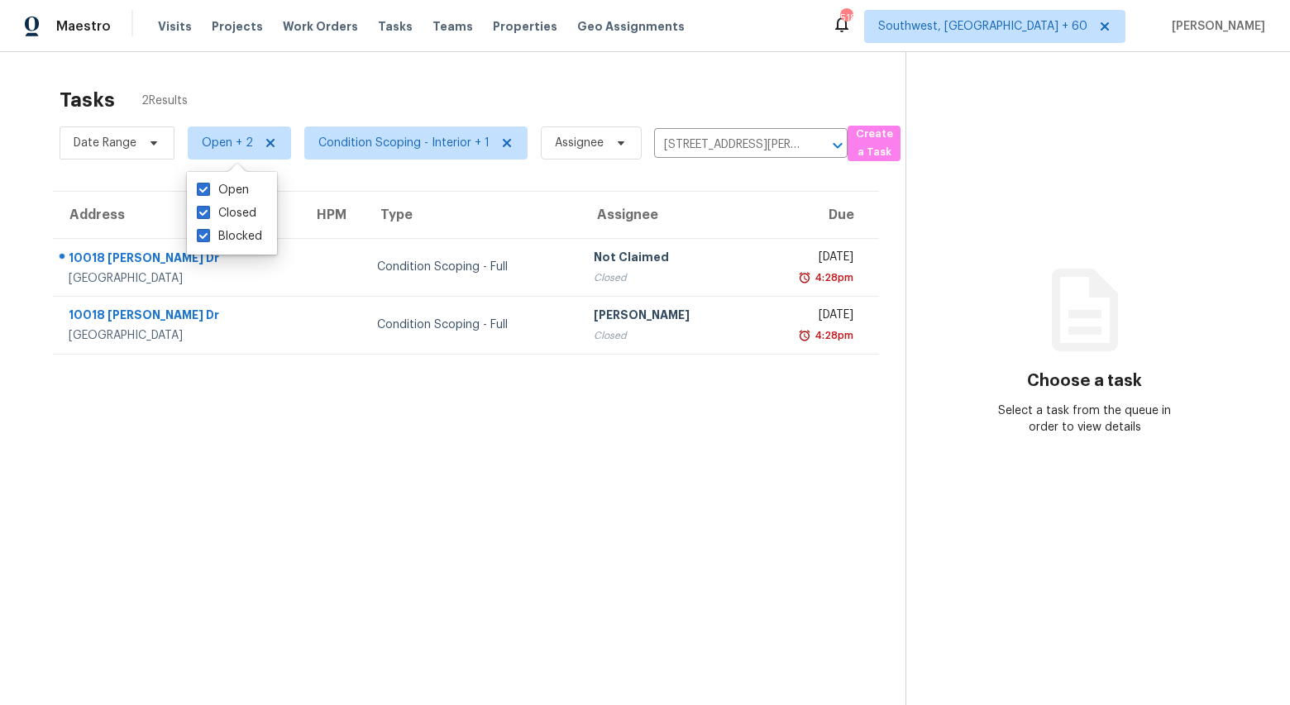
click at [437, 80] on div "Tasks 2 Results" at bounding box center [483, 100] width 846 height 43
click at [213, 149] on span "Open + 2" at bounding box center [227, 143] width 51 height 17
click at [228, 234] on label "Closed" at bounding box center [227, 236] width 60 height 17
click at [208, 234] on input "Closed" at bounding box center [202, 233] width 11 height 11
checkbox input "false"
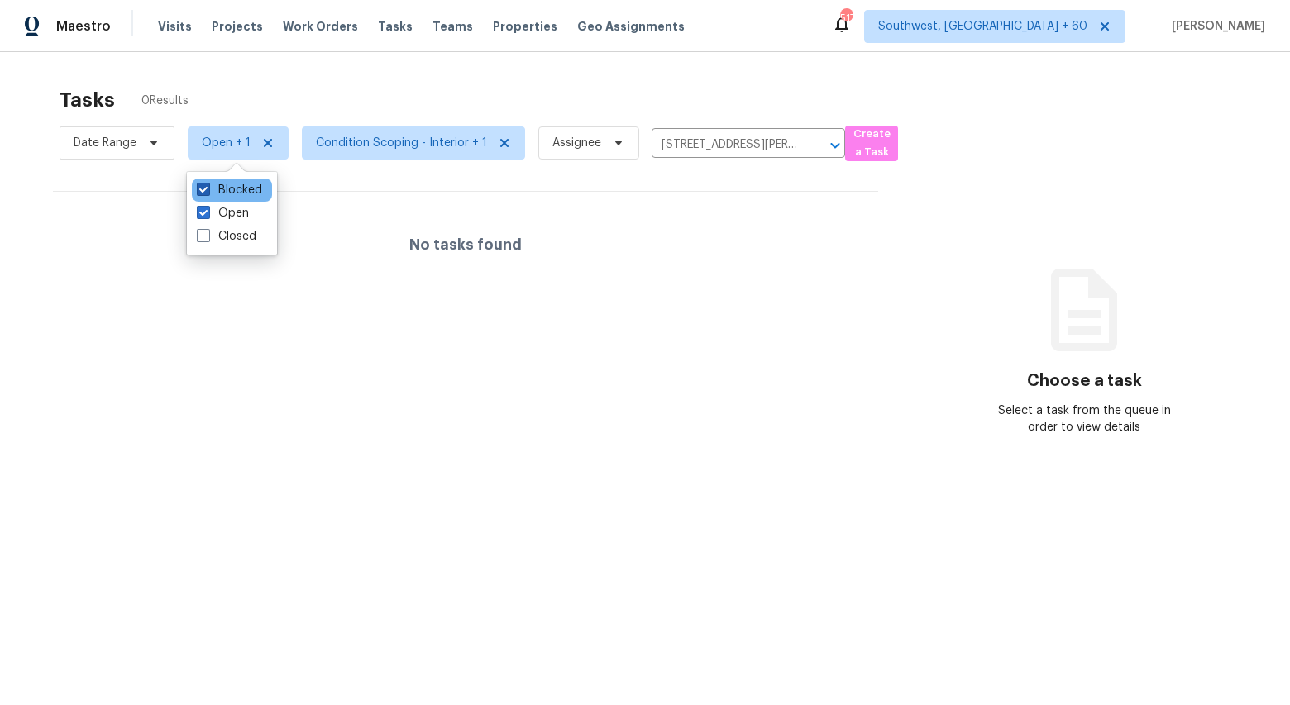
click at [225, 194] on label "Blocked" at bounding box center [229, 190] width 65 height 17
click at [208, 193] on input "Blocked" at bounding box center [202, 187] width 11 height 11
checkbox input "false"
click at [795, 141] on icon "Clear" at bounding box center [795, 146] width 10 height 10
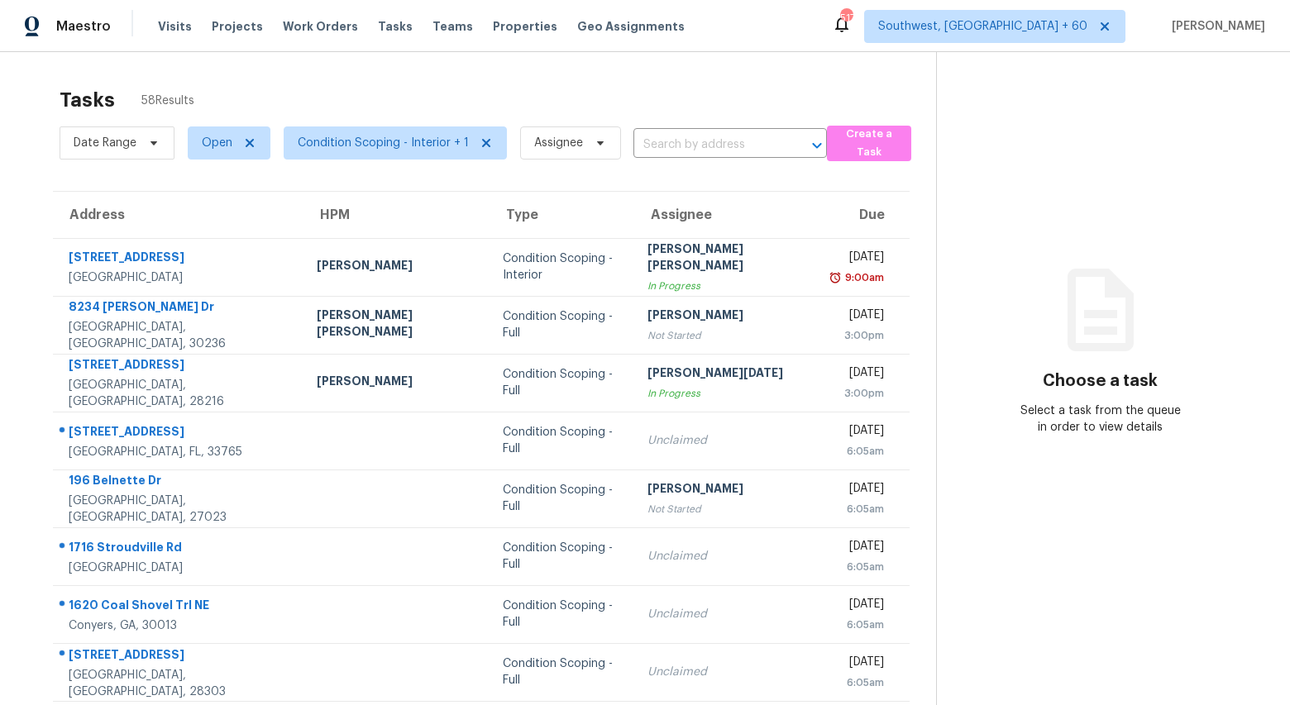
click at [399, 84] on div "Tasks 58 Results" at bounding box center [498, 100] width 876 height 43
